Goal: Task Accomplishment & Management: Use online tool/utility

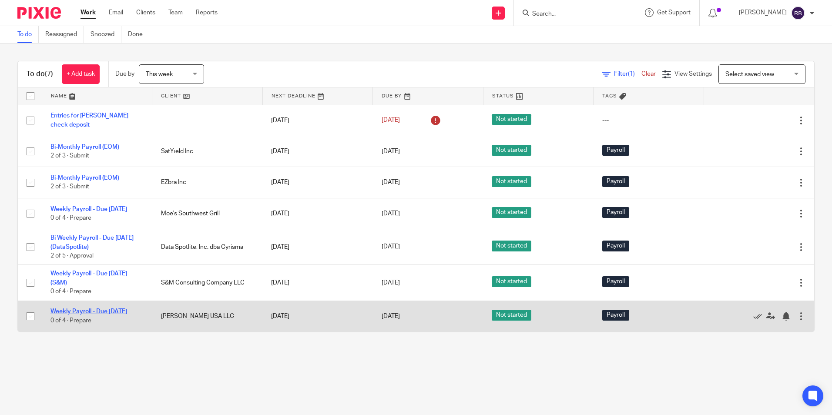
click at [79, 314] on link "Weekly Payroll - Due [DATE]" at bounding box center [88, 311] width 77 height 6
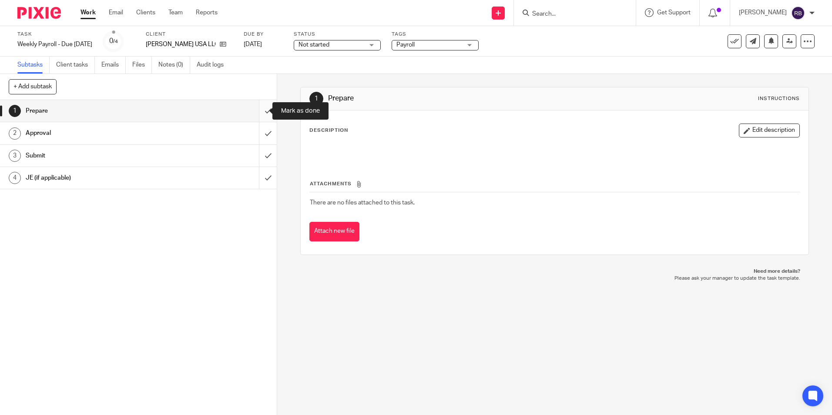
click at [260, 113] on input "submit" at bounding box center [138, 111] width 277 height 22
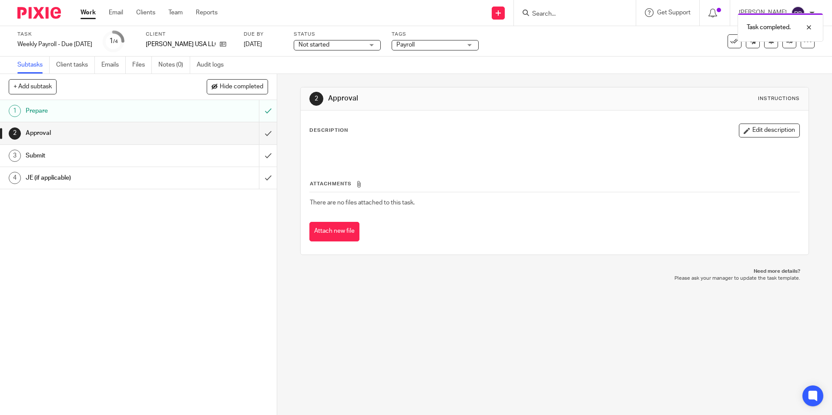
click at [91, 14] on link "Work" at bounding box center [87, 12] width 15 height 9
